Goal: Register for event/course

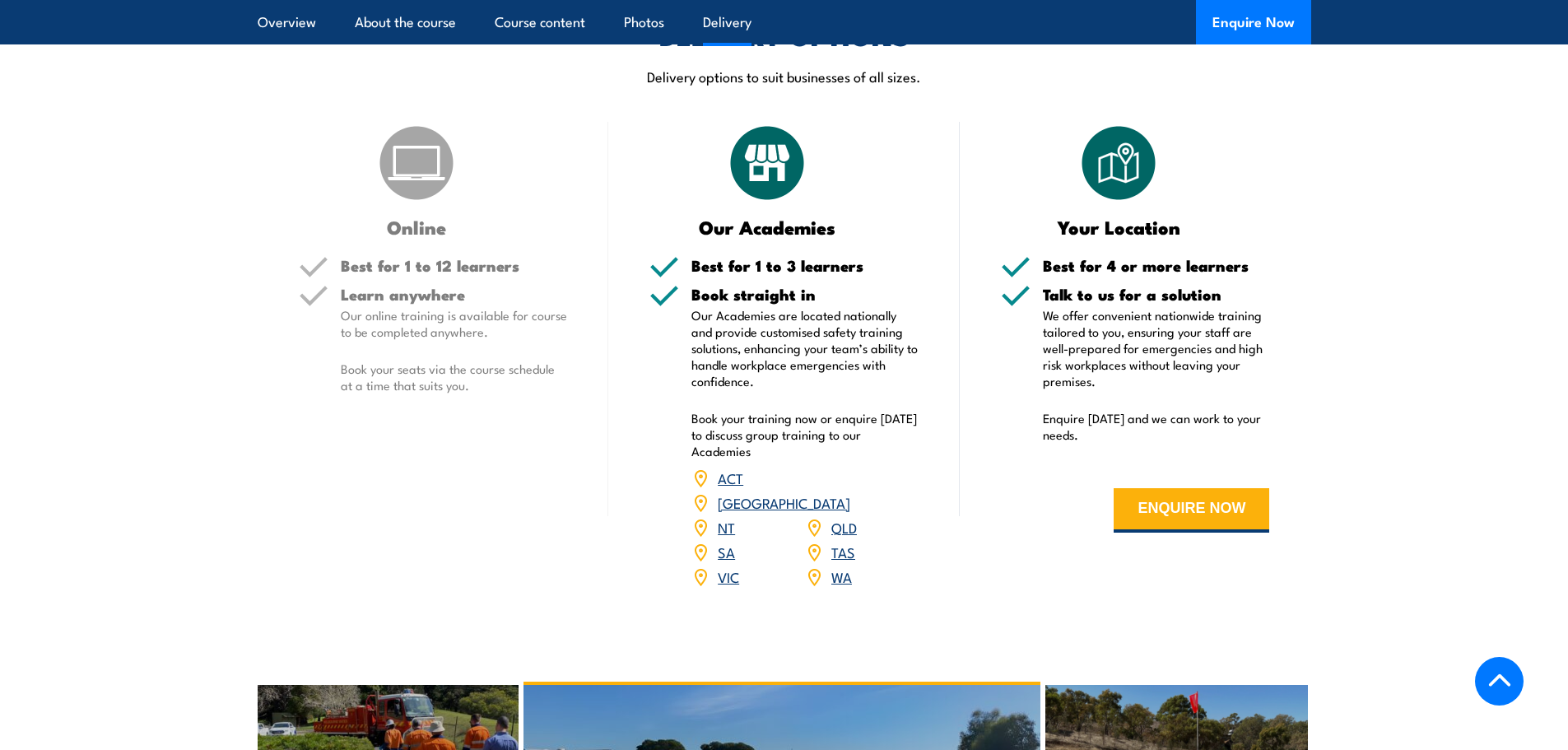
scroll to position [2059, 0]
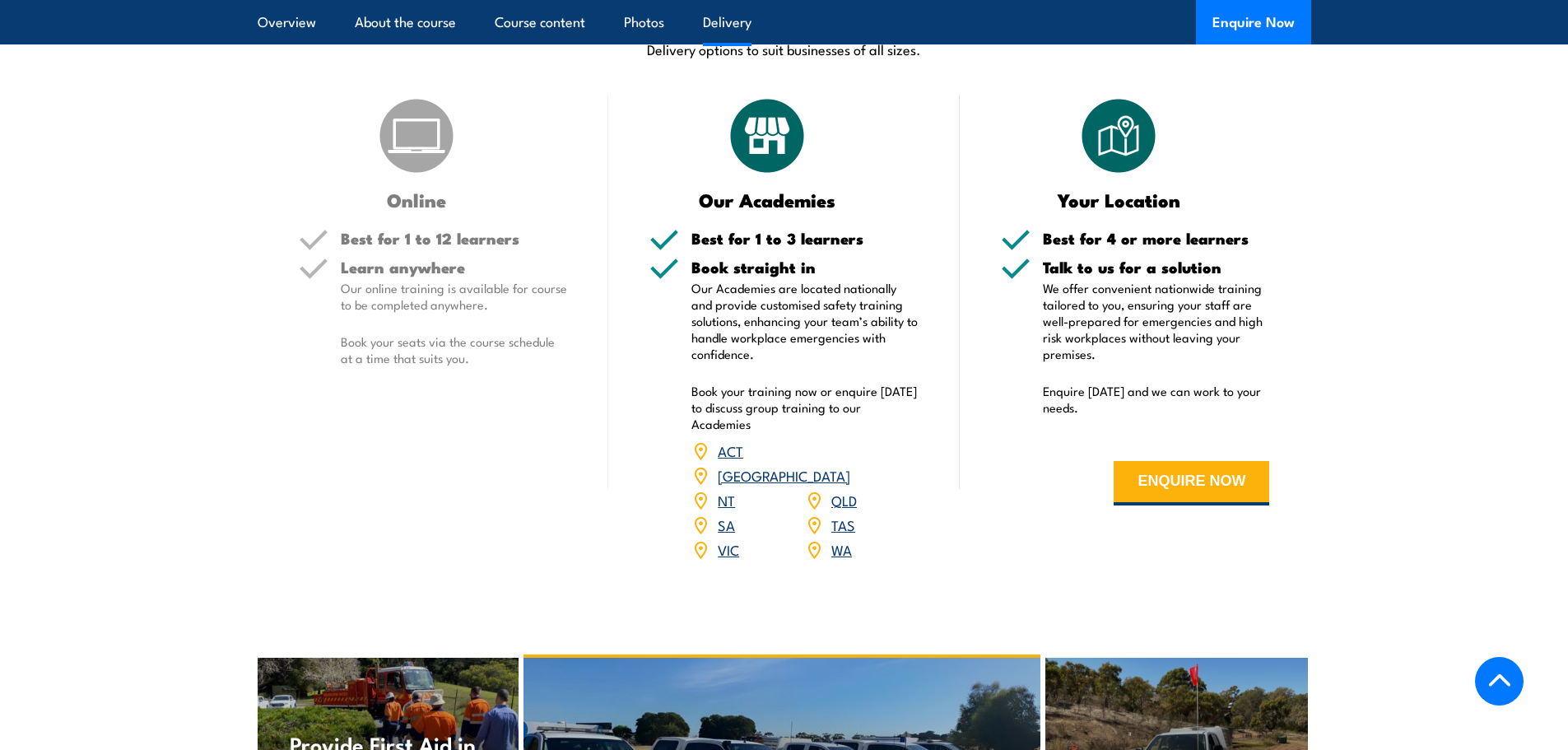
click at [734, 539] on link "VIC" at bounding box center [728, 549] width 21 height 20
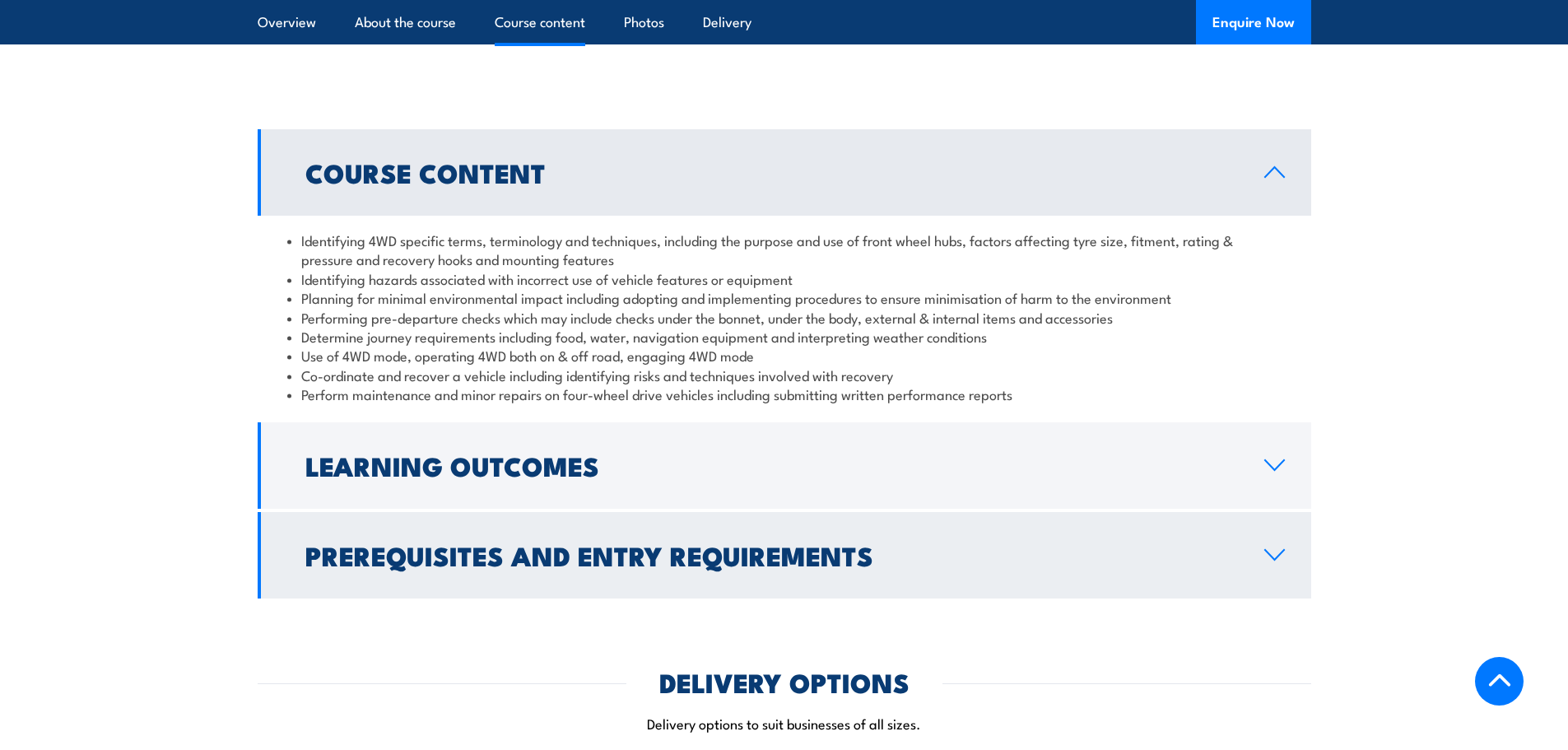
scroll to position [1400, 0]
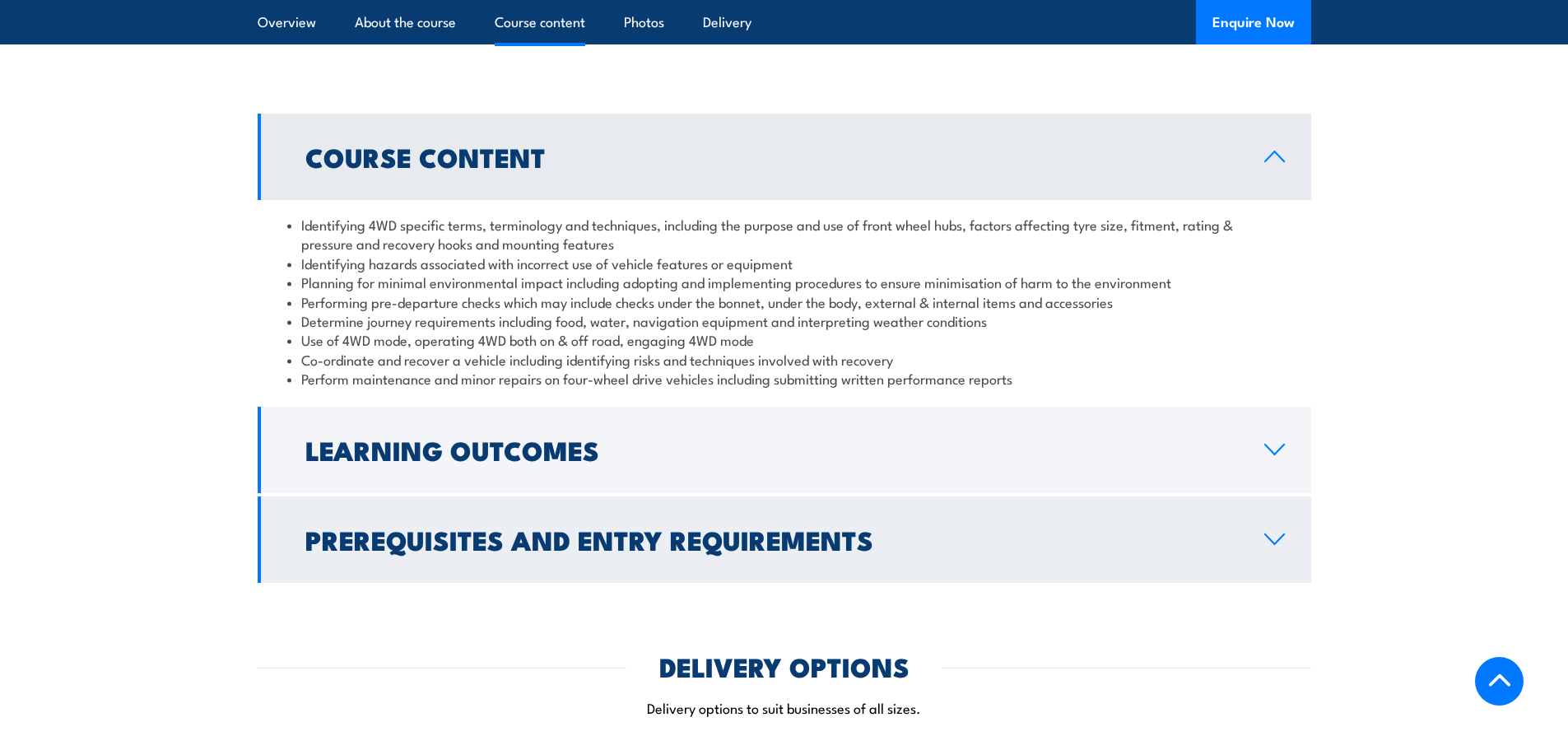
click at [1264, 533] on icon at bounding box center [1274, 539] width 22 height 13
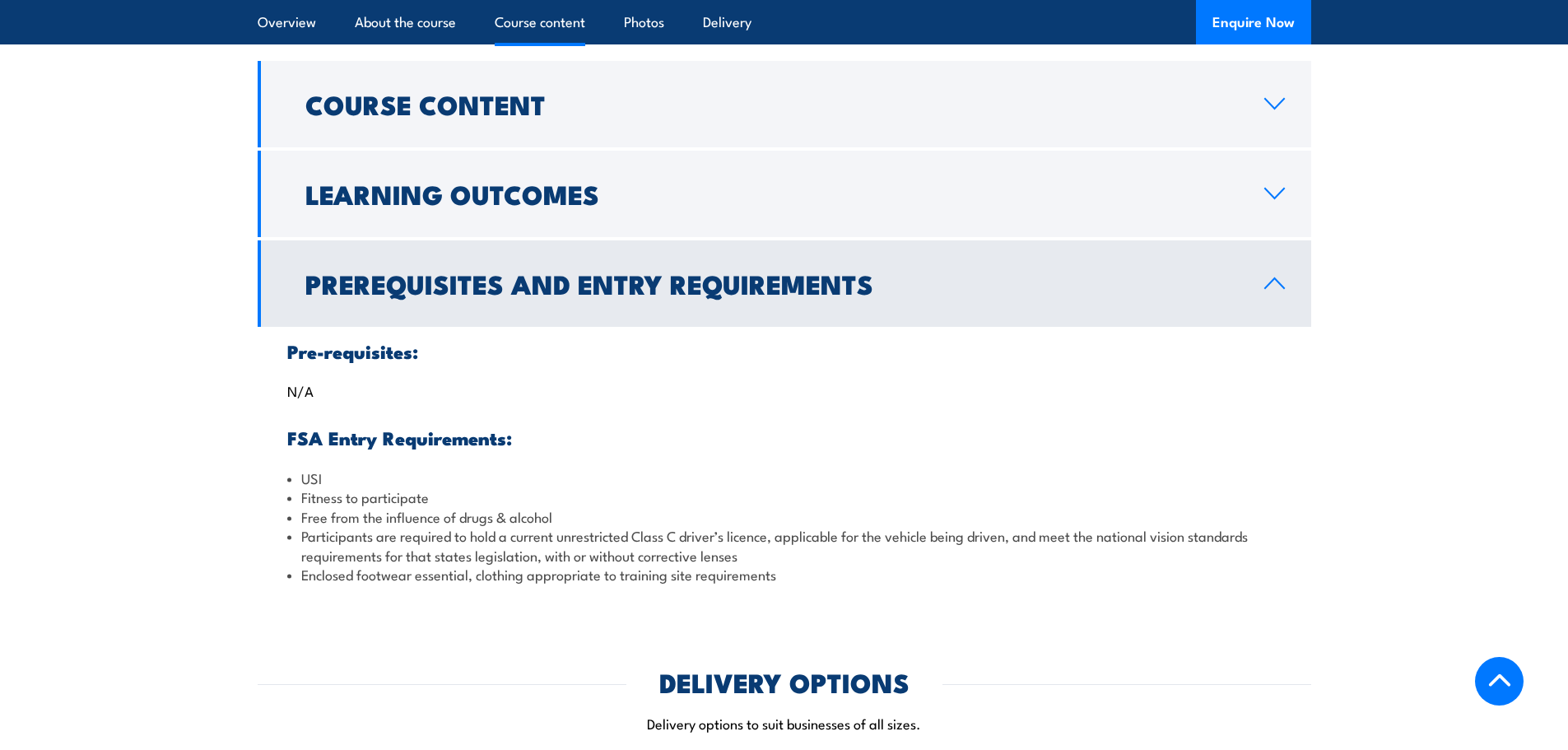
scroll to position [1235, 0]
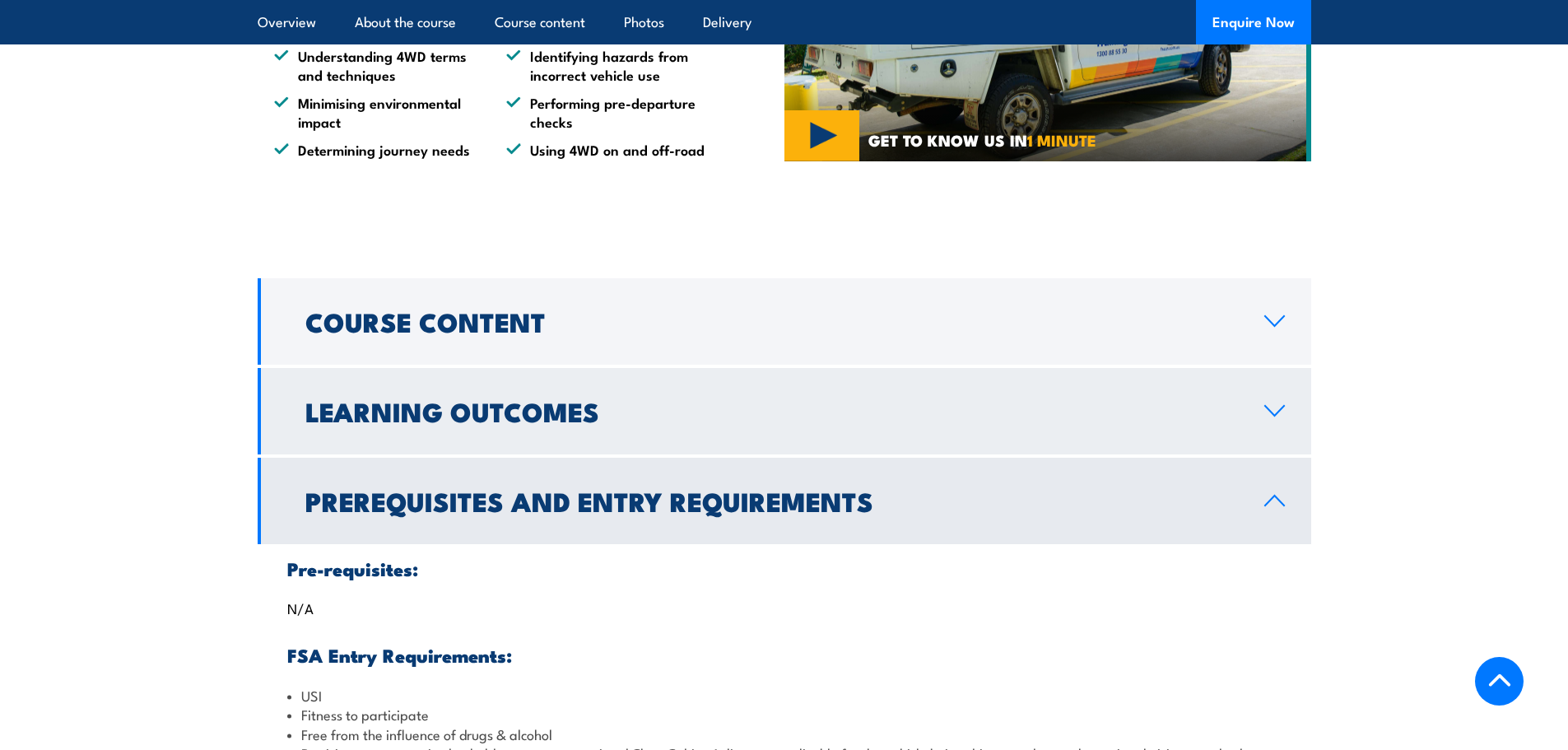
click at [1270, 411] on icon at bounding box center [1274, 410] width 19 height 10
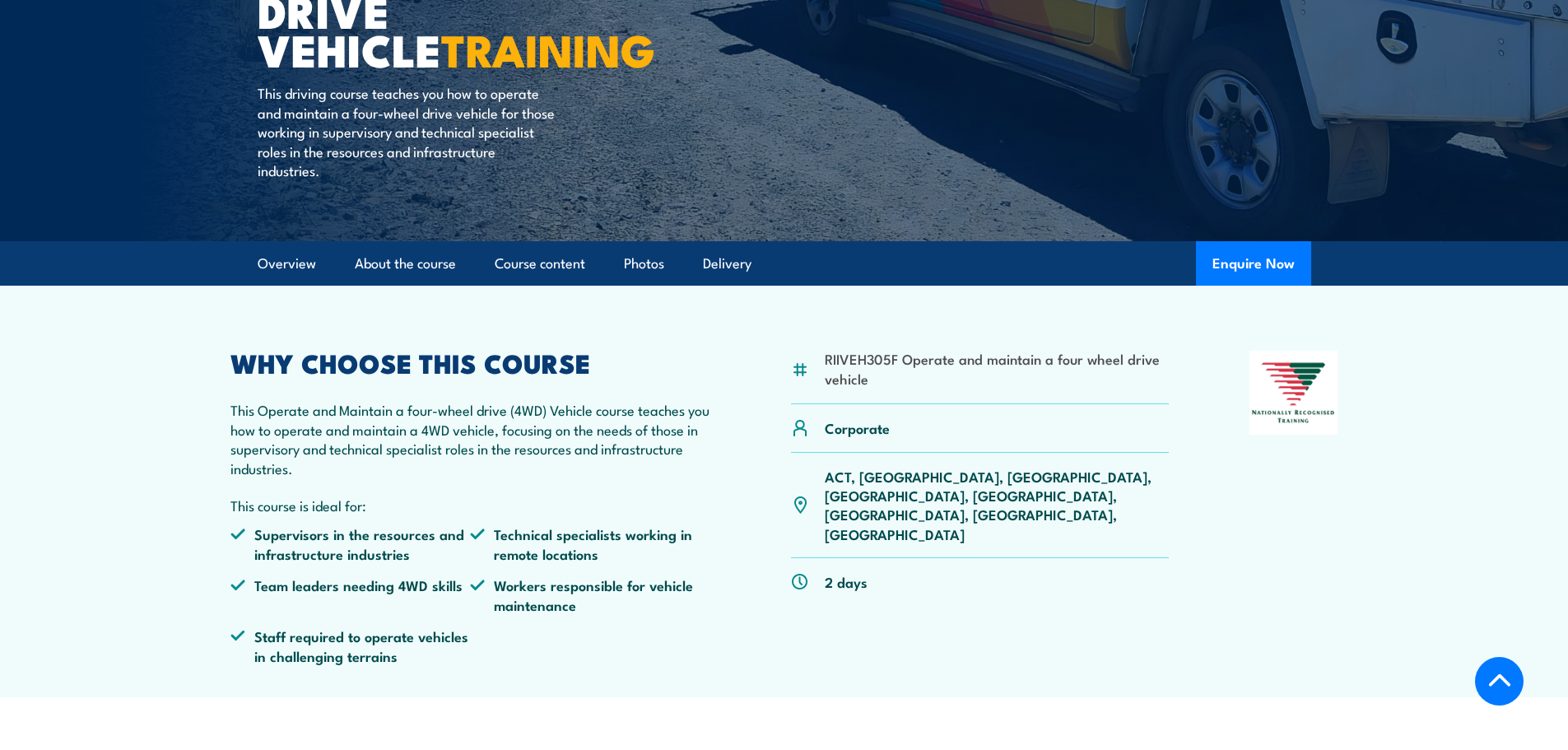
scroll to position [0, 0]
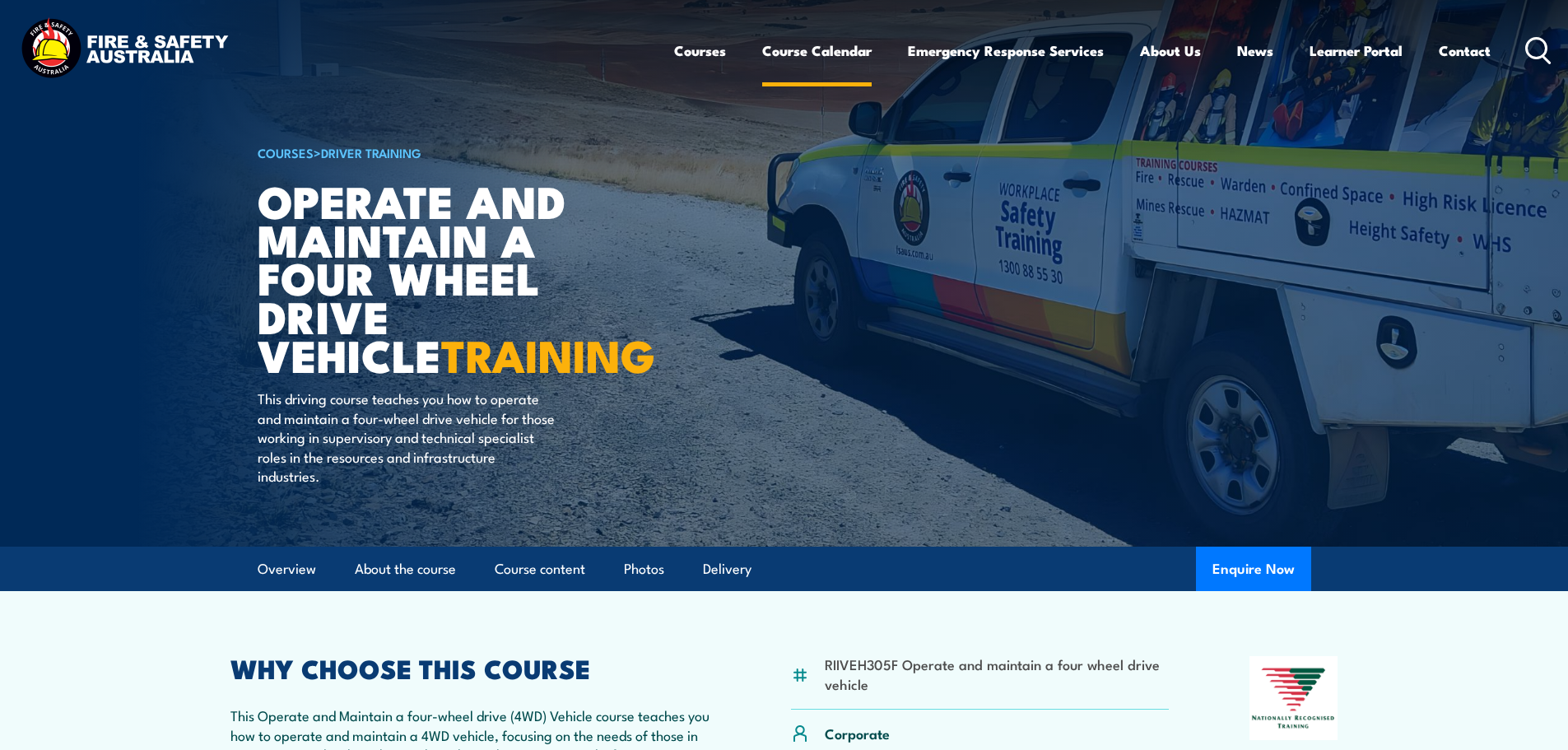
click at [781, 56] on link "Course Calendar" at bounding box center [816, 50] width 109 height 44
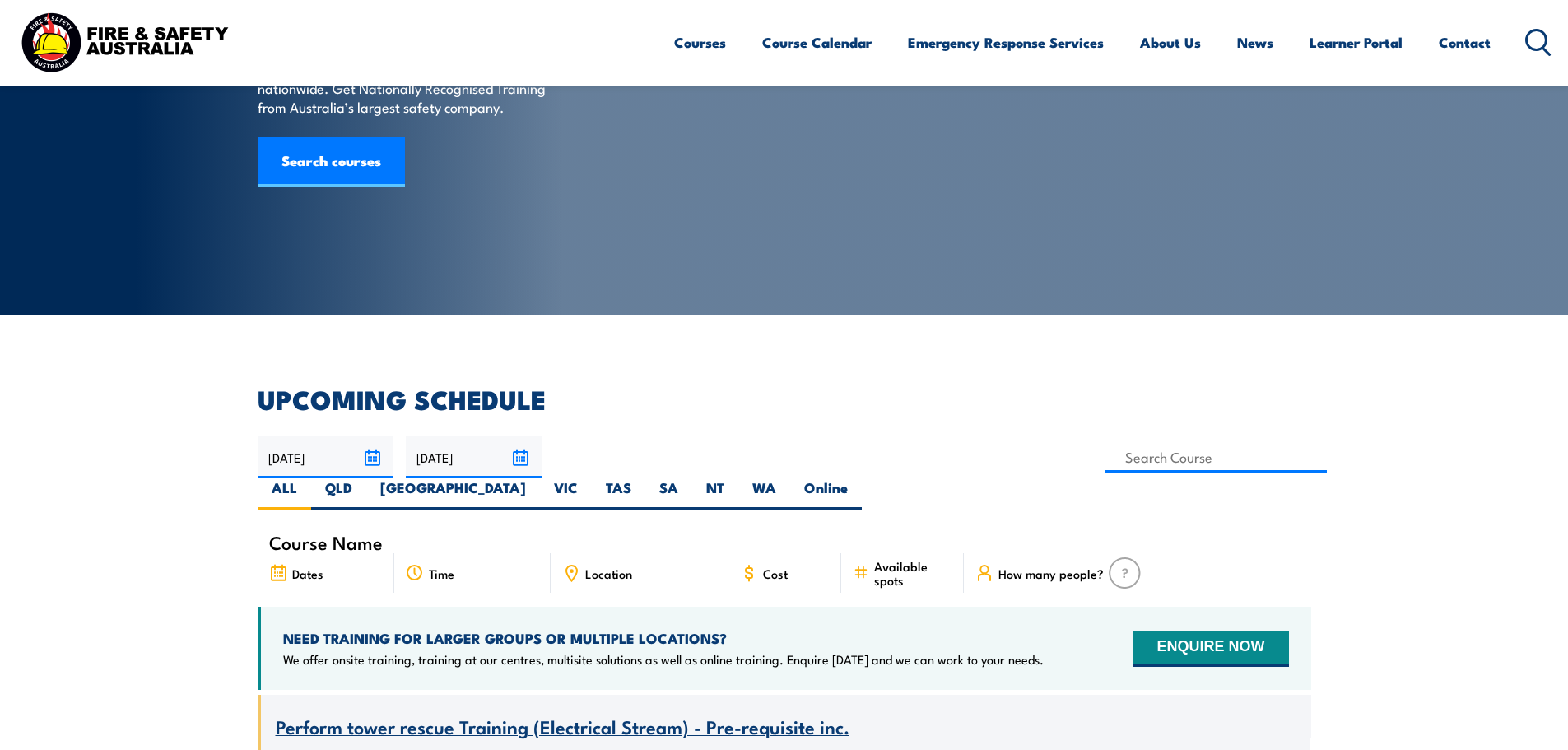
scroll to position [411, 0]
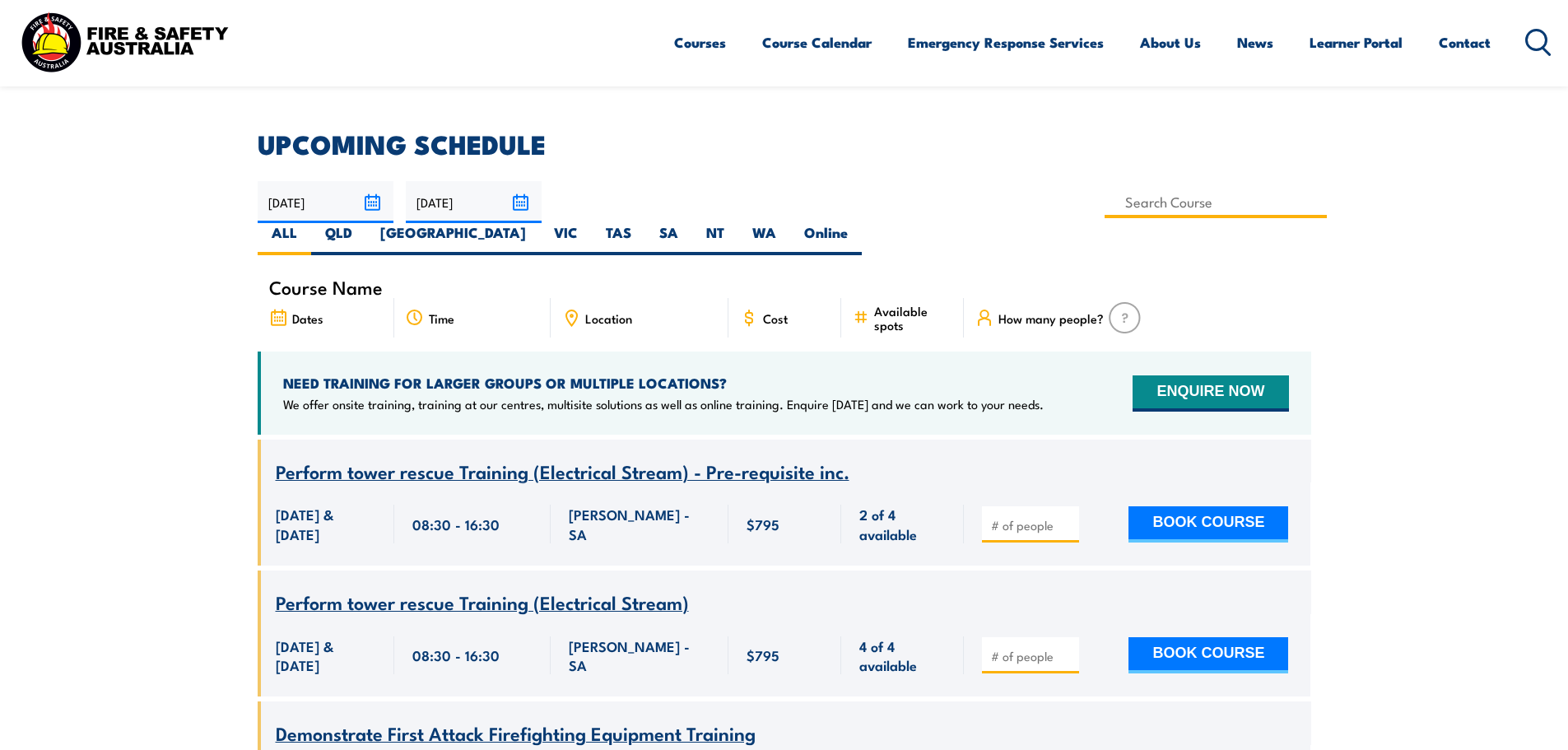
click at [1105, 202] on input at bounding box center [1216, 202] width 223 height 32
type input "Operate and maintain a four wheel drive vehicle Training"
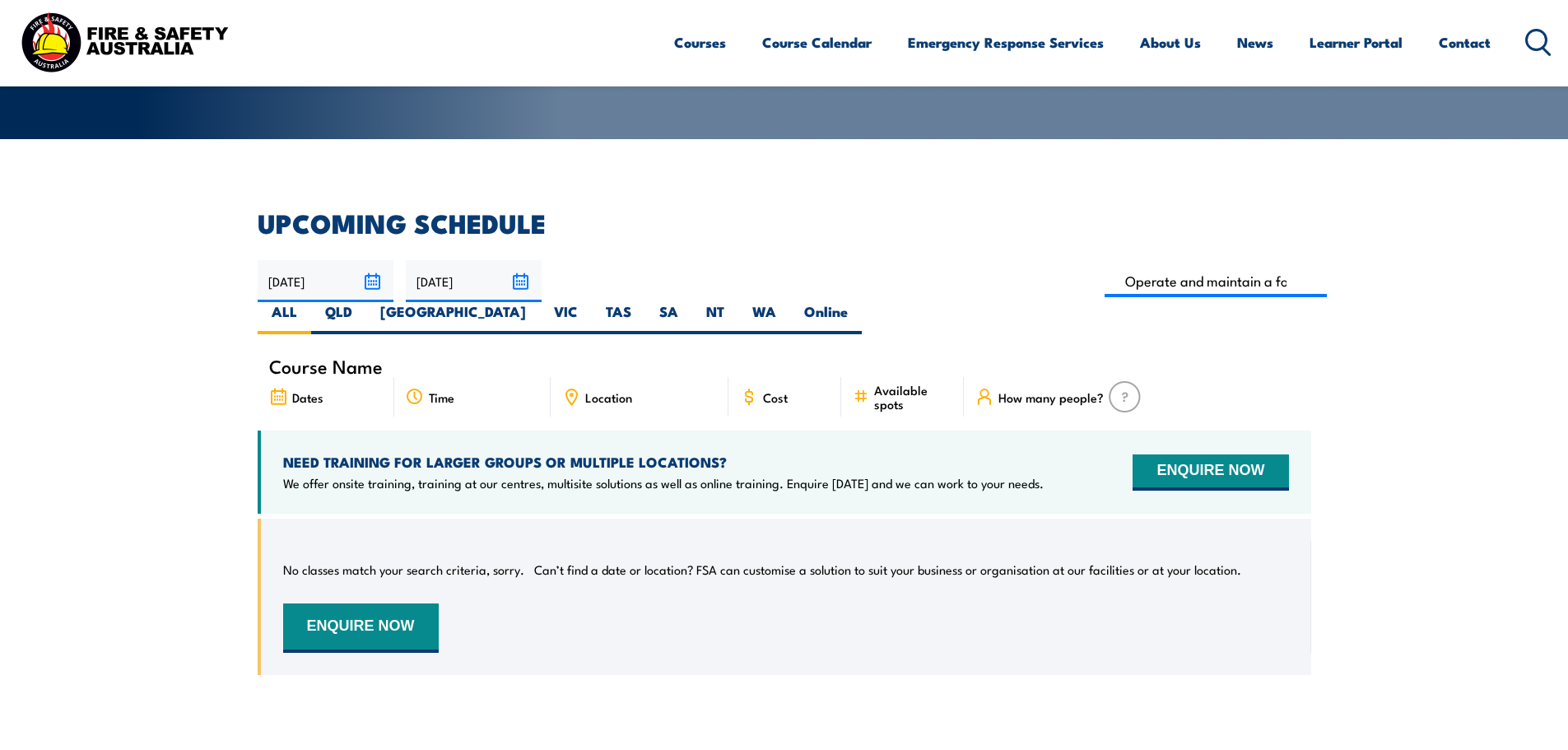
scroll to position [297, 0]
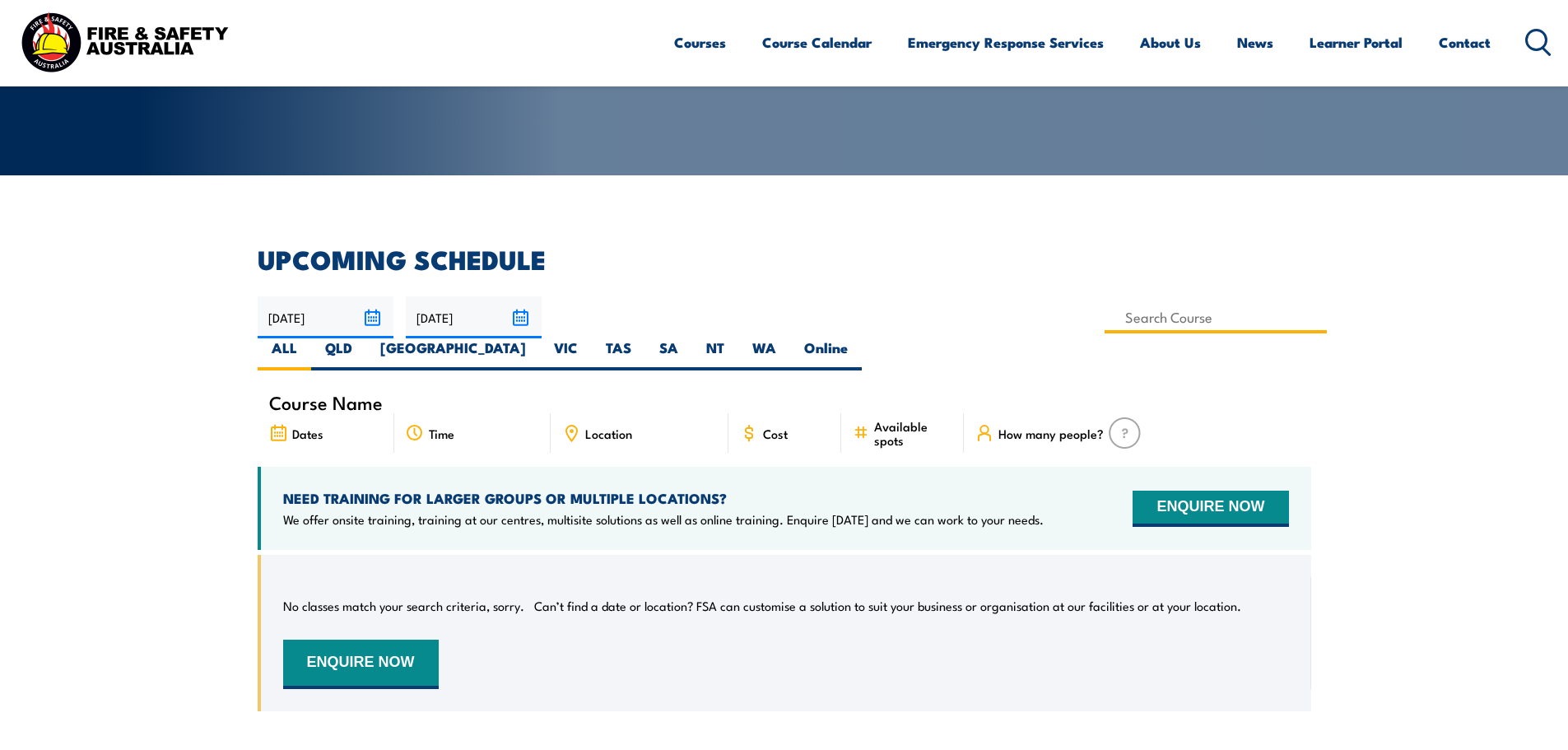
click at [1105, 318] on input at bounding box center [1216, 317] width 223 height 32
type input "Operate and maintain a four wheel drive vehicle Training"
